Goal: Information Seeking & Learning: Compare options

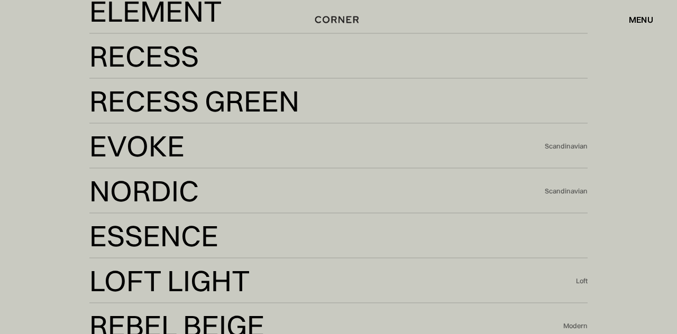
scroll to position [1922, 0]
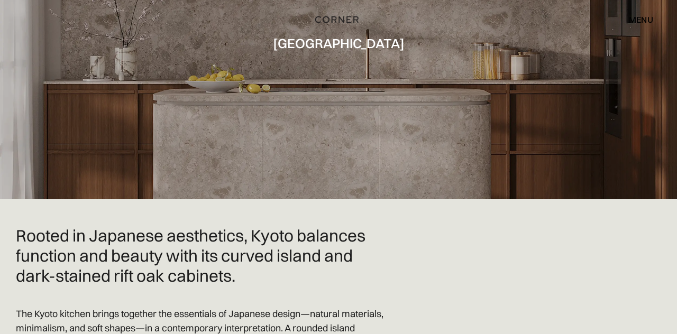
scroll to position [123, 0]
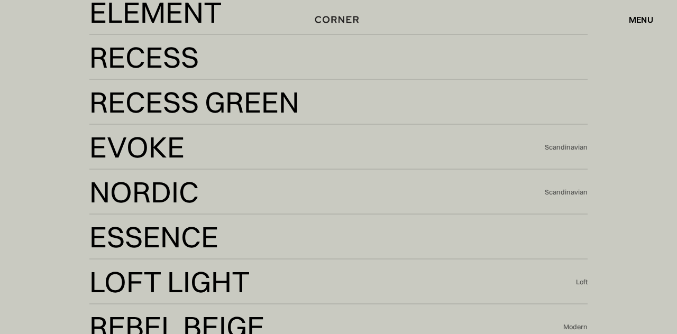
click at [114, 25] on div "Element" at bounding box center [155, 11] width 133 height 25
click at [106, 70] on div "Recess" at bounding box center [143, 56] width 109 height 25
click at [112, 115] on div "Recess Green" at bounding box center [194, 101] width 210 height 25
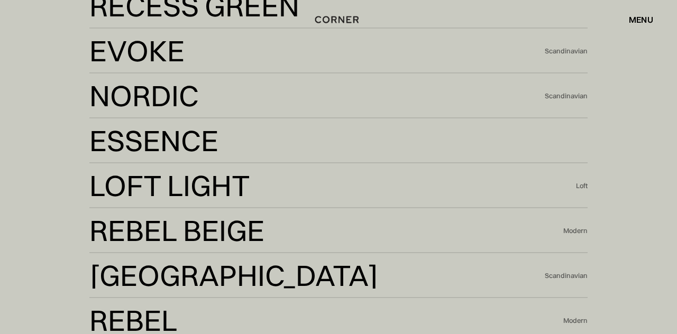
scroll to position [2019, 0]
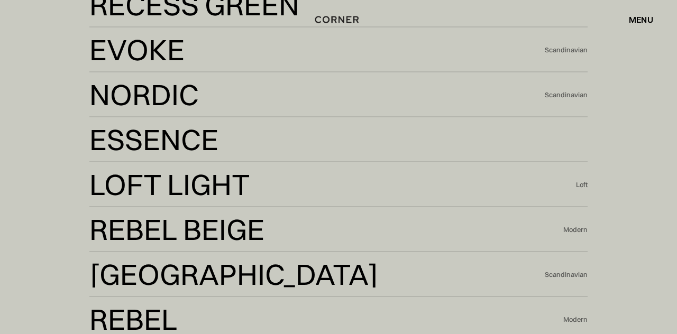
click at [121, 62] on div "Evoke" at bounding box center [136, 49] width 95 height 25
click at [108, 107] on div "Nordic" at bounding box center [143, 94] width 109 height 25
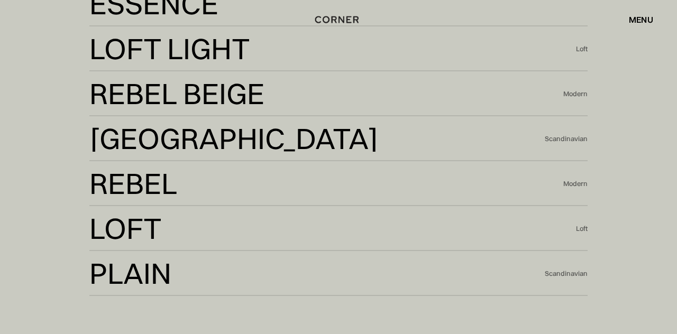
scroll to position [2156, 0]
click at [135, 16] on div "Essence" at bounding box center [153, 2] width 129 height 25
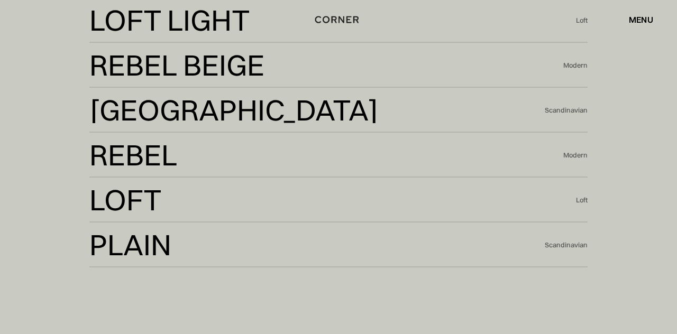
scroll to position [2182, 0]
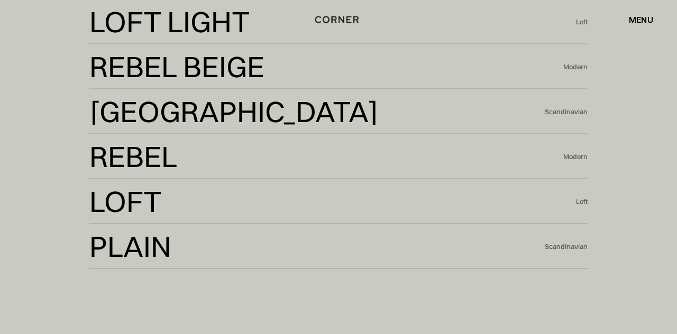
click at [124, 34] on div "Loft Light" at bounding box center [169, 21] width 161 height 25
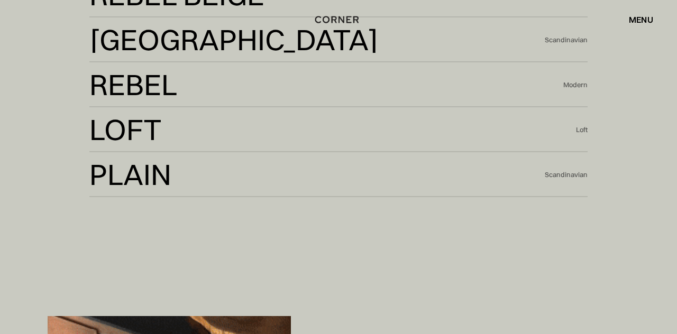
scroll to position [2257, 0]
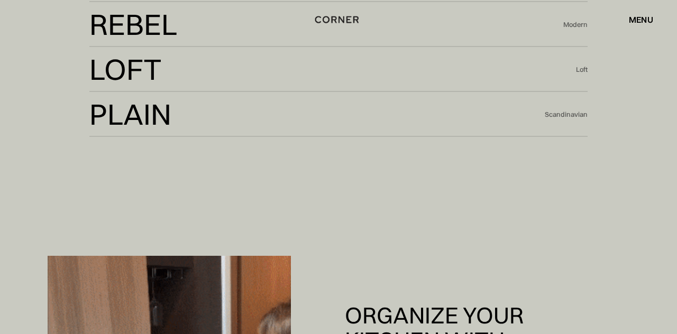
scroll to position [2313, 0]
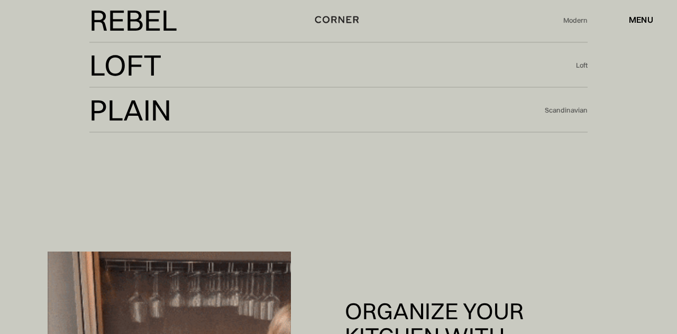
click at [107, 58] on div "Rebel" at bounding box center [128, 45] width 79 height 25
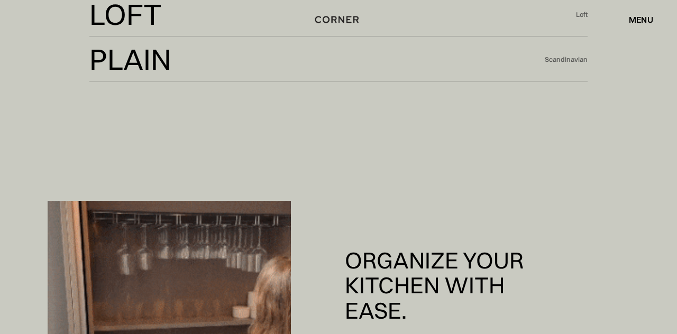
scroll to position [2369, 0]
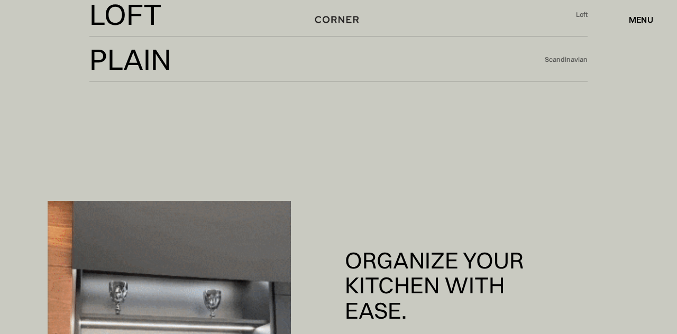
click at [115, 27] on div "Loft" at bounding box center [125, 14] width 72 height 25
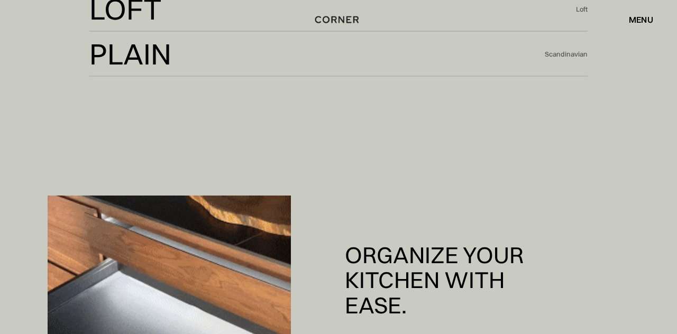
scroll to position [2375, 0]
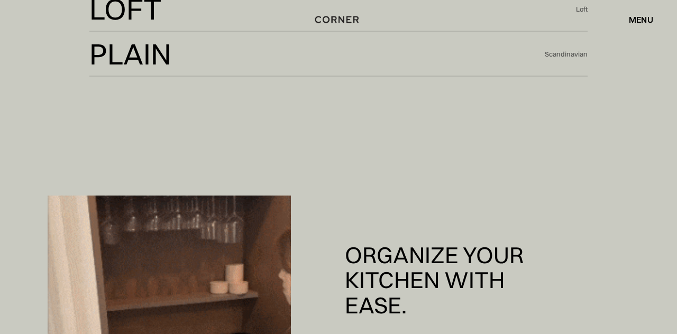
click at [119, 67] on div "Plain" at bounding box center [130, 53] width 82 height 25
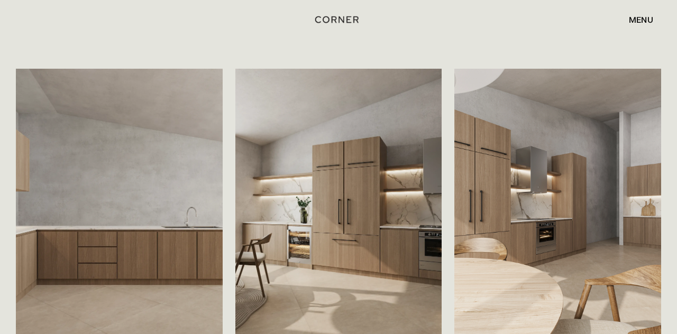
scroll to position [1609, 0]
